Goal: Navigation & Orientation: Find specific page/section

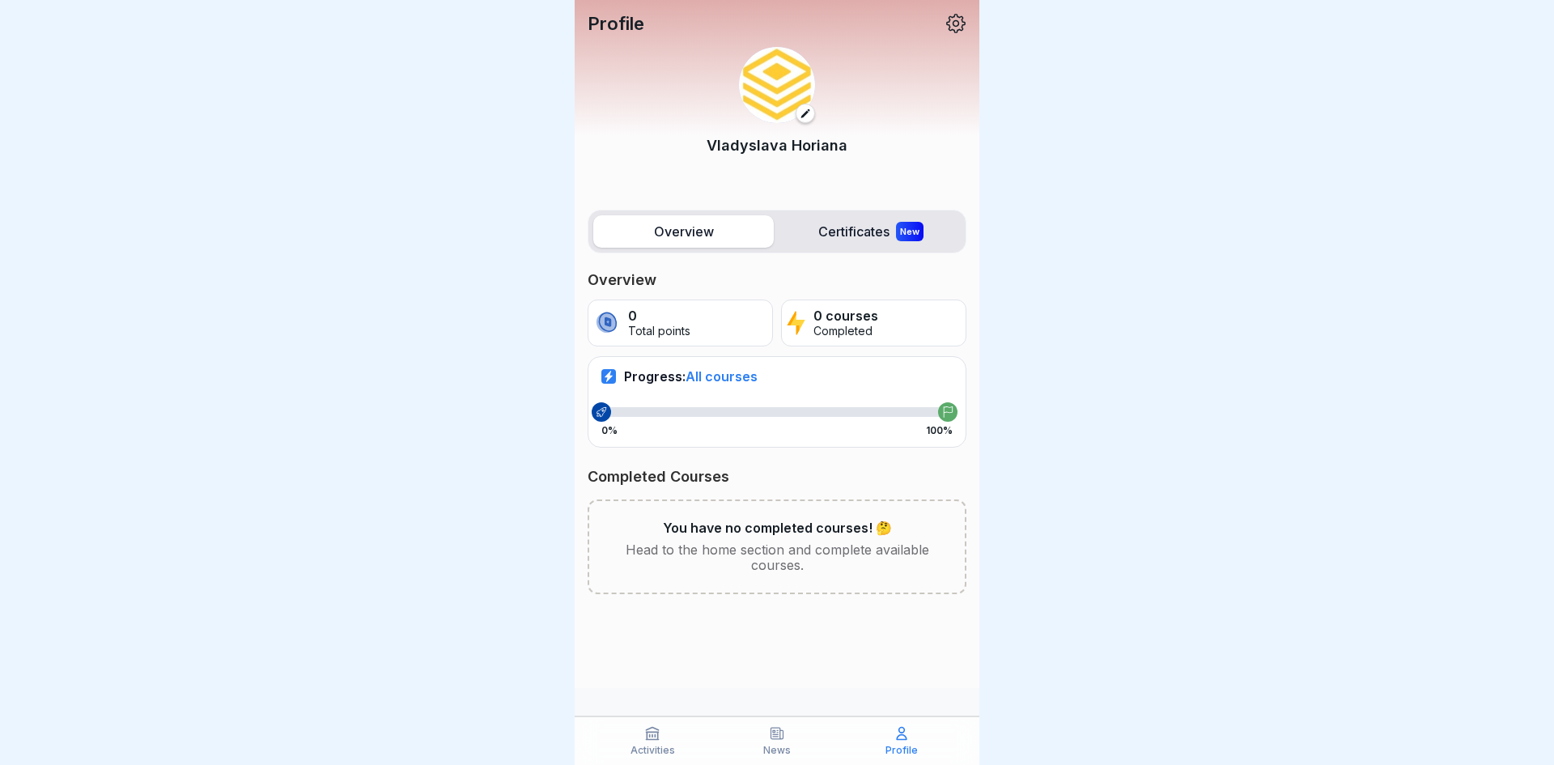
click at [658, 745] on p "Activities" at bounding box center [653, 750] width 45 height 11
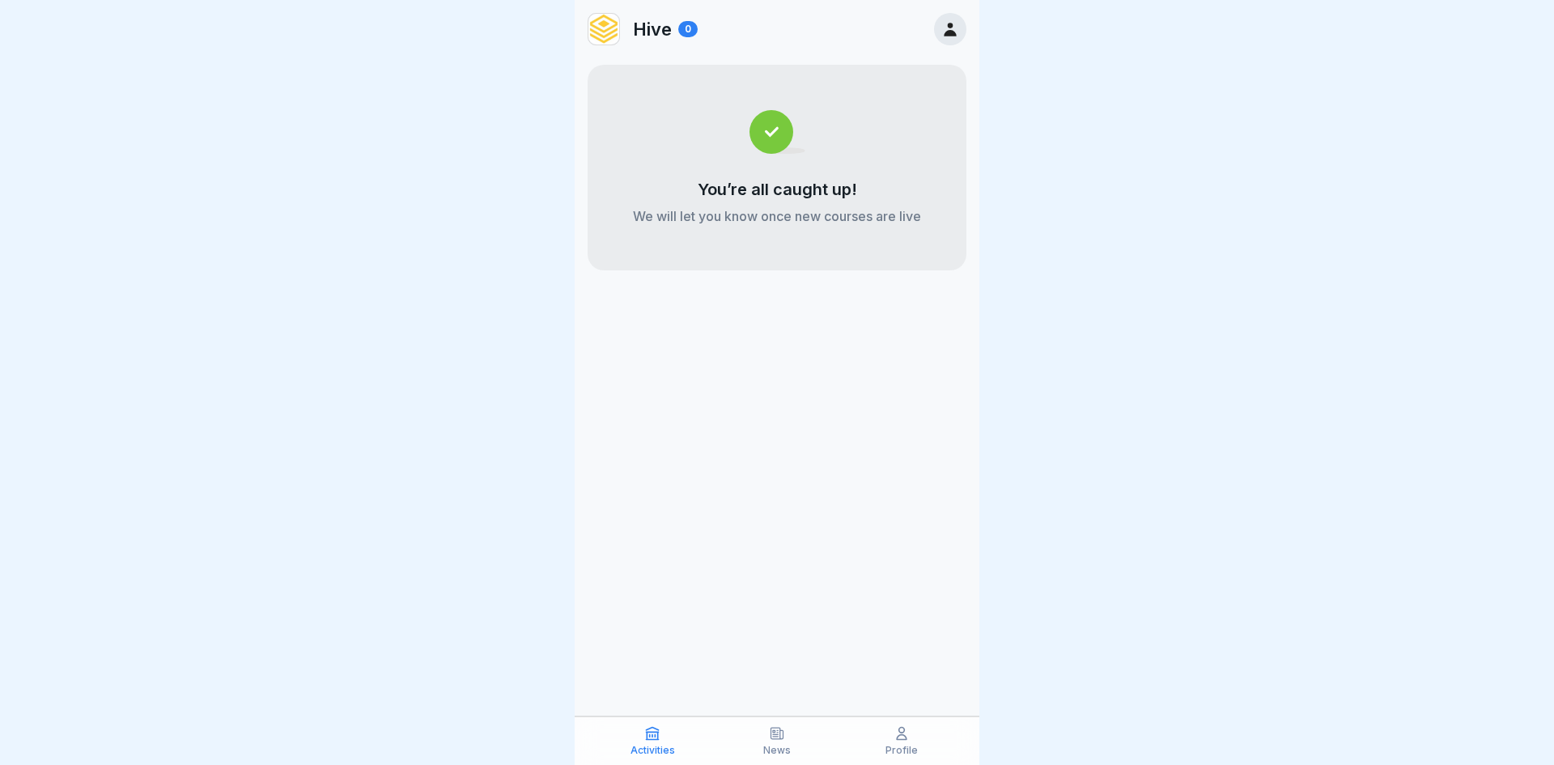
click at [774, 730] on icon at bounding box center [777, 733] width 12 height 11
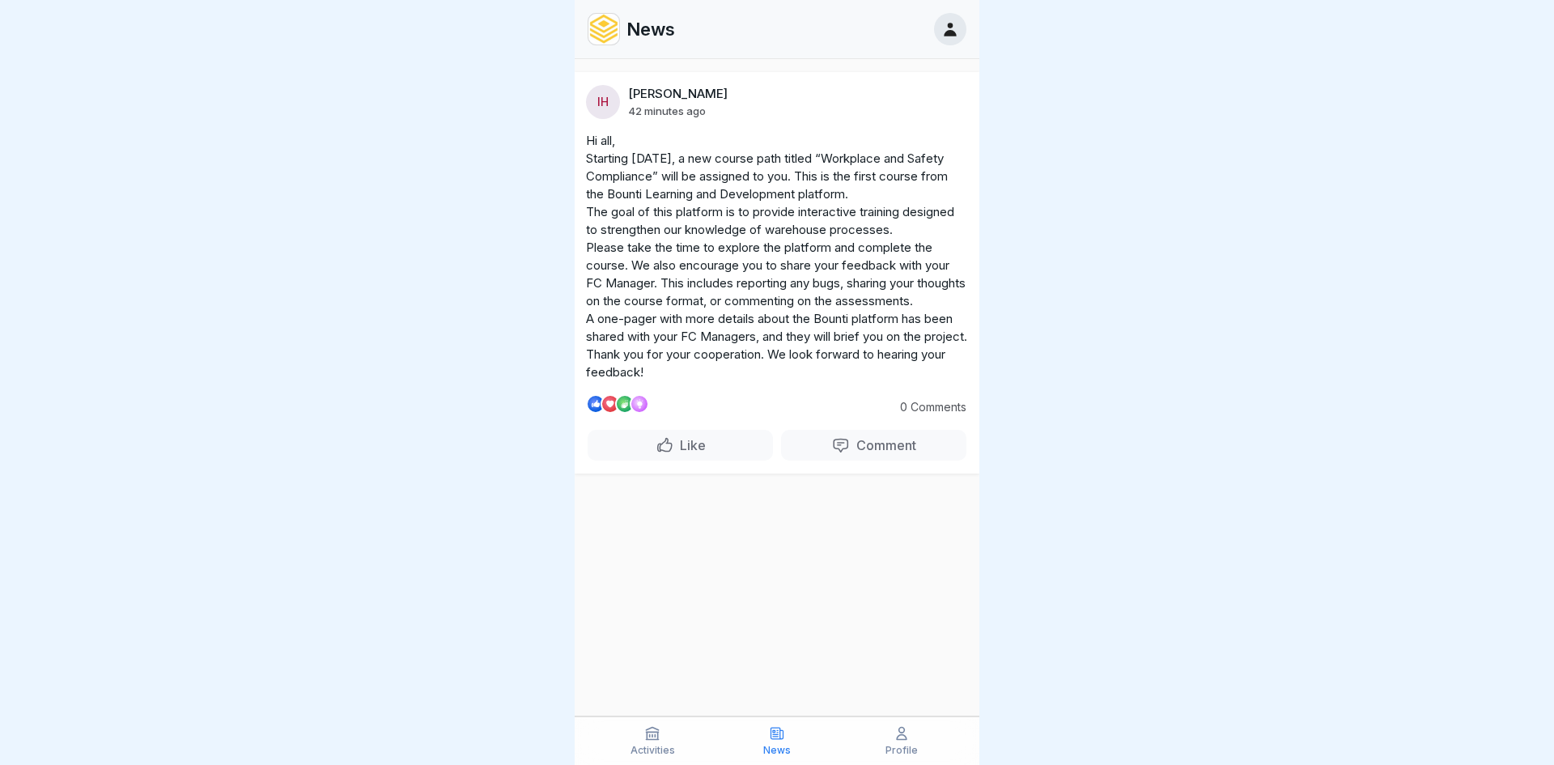
click at [957, 20] on icon at bounding box center [950, 29] width 18 height 18
